Goal: Check status: Check status

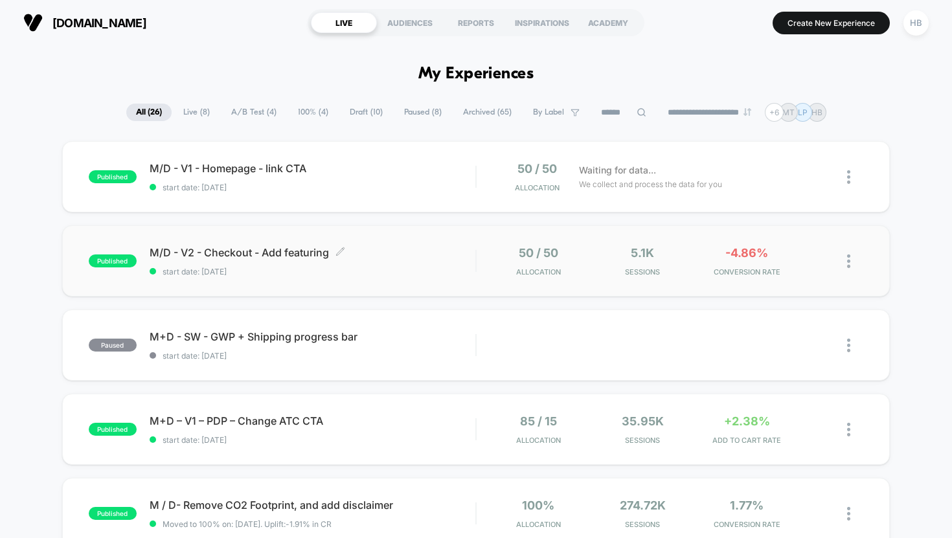
click at [358, 272] on span "start date: [DATE]" at bounding box center [313, 272] width 326 height 10
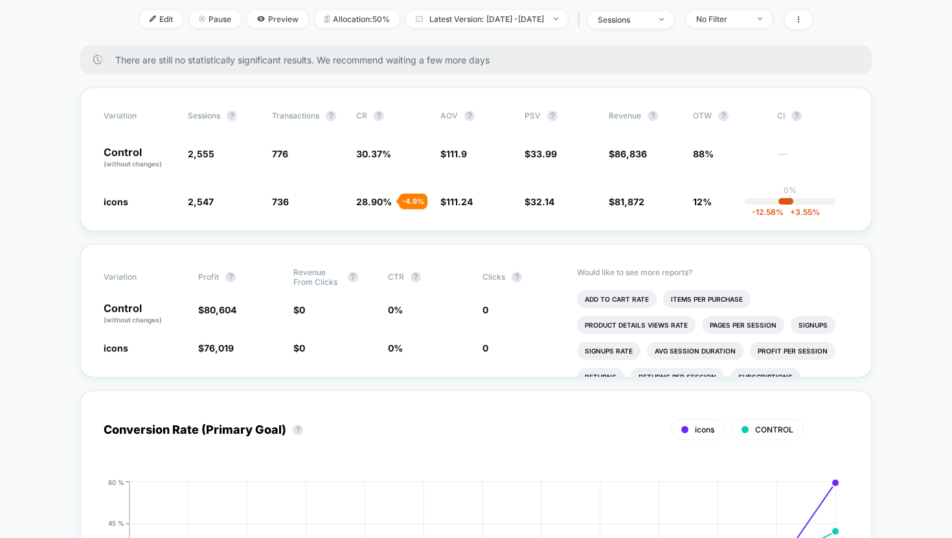
scroll to position [200, 0]
